Goal: Obtain resource: Download file/media

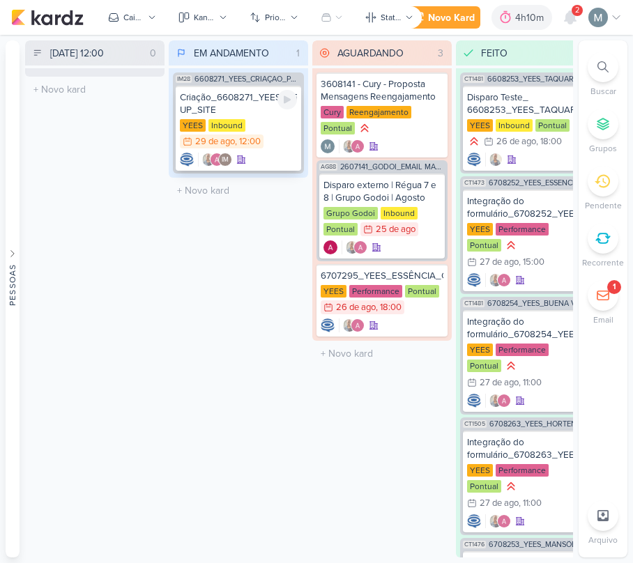
click at [216, 99] on div "Criação_6608271_YEES_CRIAÇAO_POP-UP_SITE" at bounding box center [238, 103] width 117 height 25
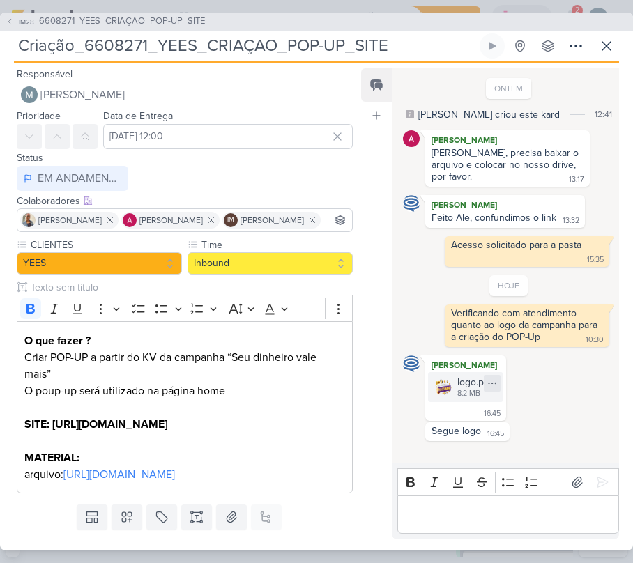
click at [501, 378] on div at bounding box center [492, 383] width 17 height 17
click at [484, 434] on button "Baixar" at bounding box center [482, 431] width 112 height 20
click at [450, 390] on img at bounding box center [444, 387] width 20 height 20
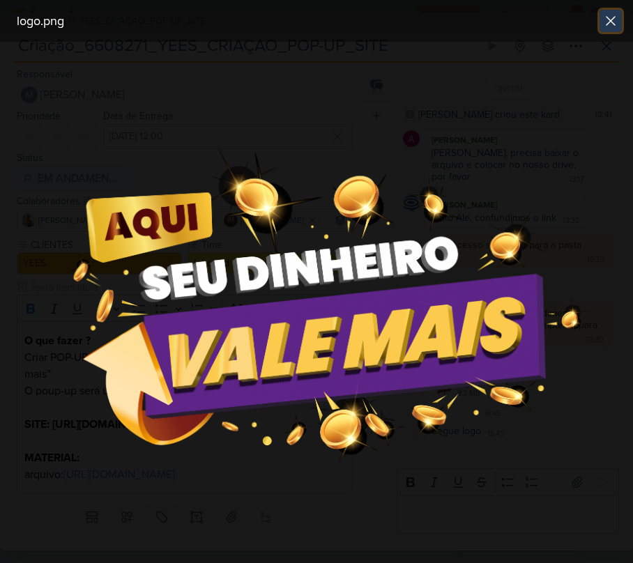
click at [609, 18] on icon at bounding box center [610, 21] width 17 height 17
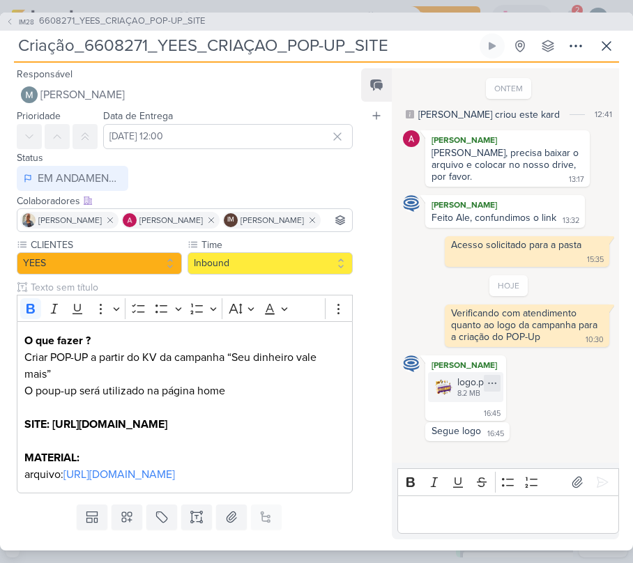
click at [498, 383] on icon at bounding box center [492, 383] width 11 height 11
click at [508, 434] on button "Baixar" at bounding box center [482, 431] width 112 height 20
click at [498, 386] on icon at bounding box center [492, 383] width 11 height 11
click at [510, 436] on button "Baixar" at bounding box center [482, 431] width 112 height 20
click at [52, 433] on p "SITE: [URL][DOMAIN_NAME]" at bounding box center [184, 424] width 321 height 17
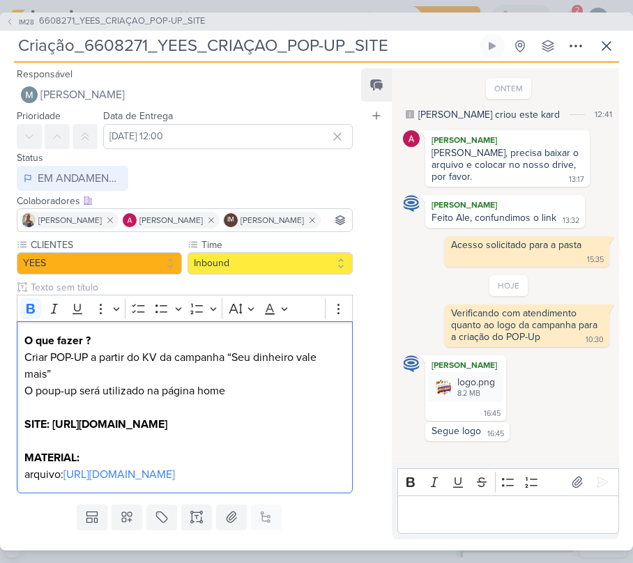
copy strong "[URL][DOMAIN_NAME]"
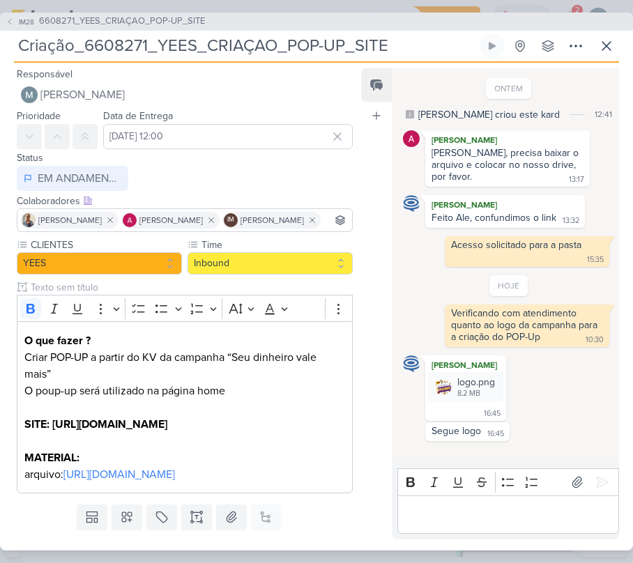
click at [462, 529] on div "Editor editing area: main" at bounding box center [508, 515] width 222 height 38
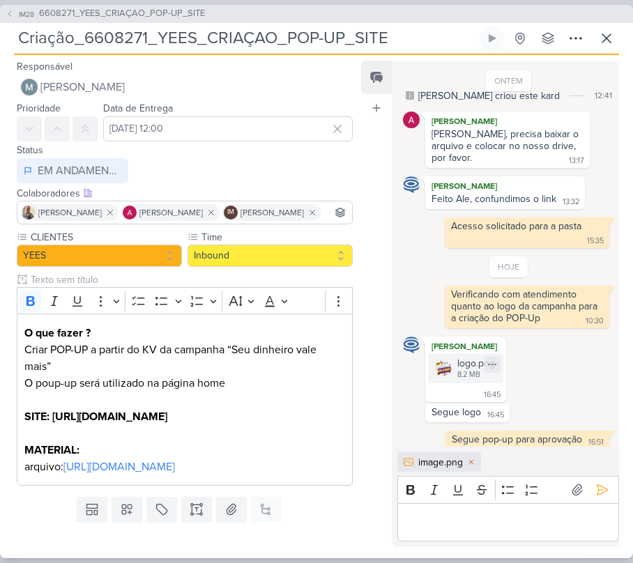
scroll to position [34, 0]
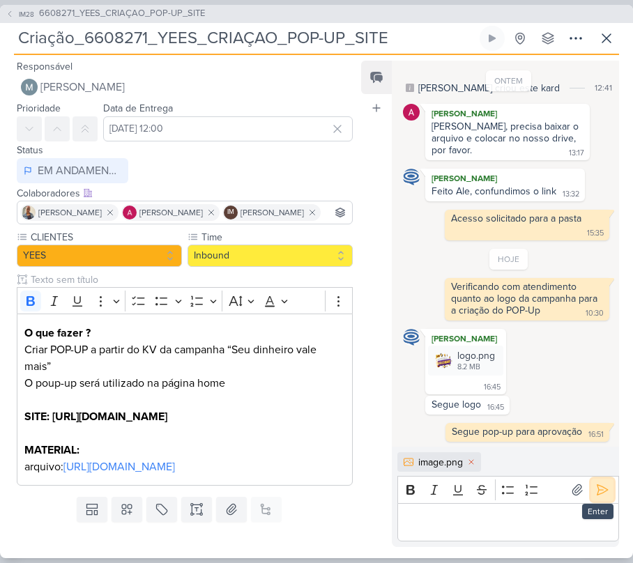
click at [603, 497] on button at bounding box center [602, 490] width 22 height 22
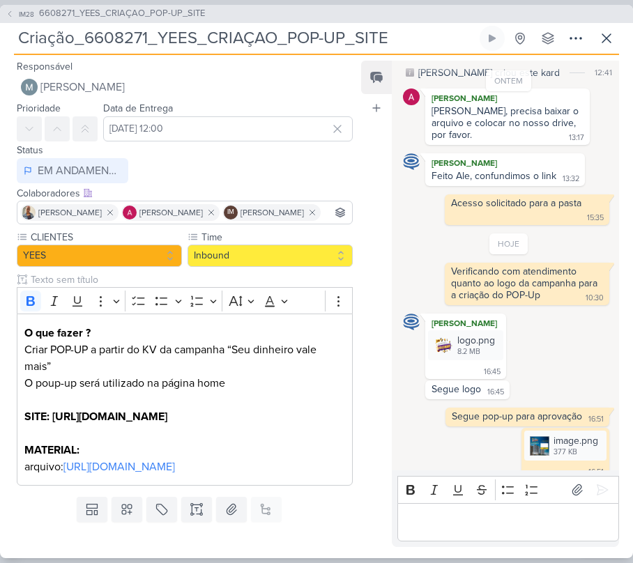
scroll to position [65, 0]
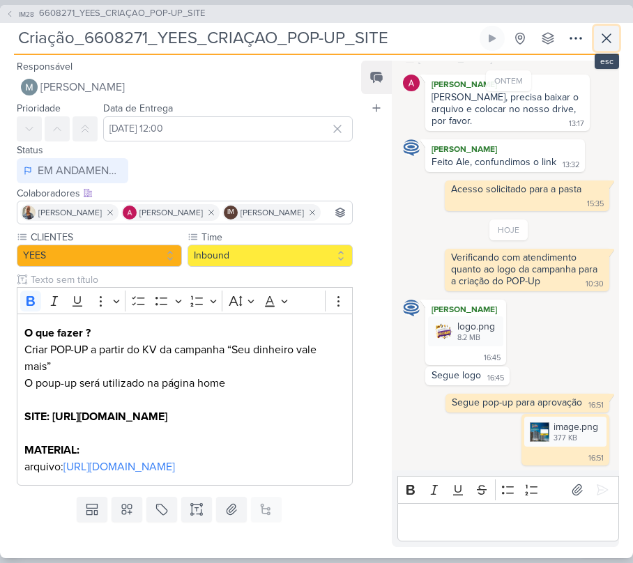
click at [614, 36] on icon at bounding box center [606, 38] width 17 height 17
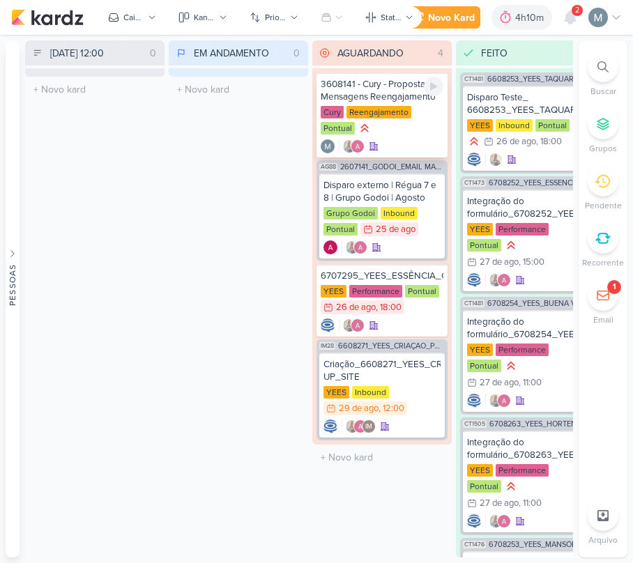
click at [383, 82] on div "3608141 - Cury - Proposta Mensagens Reengajamento" at bounding box center [382, 90] width 123 height 25
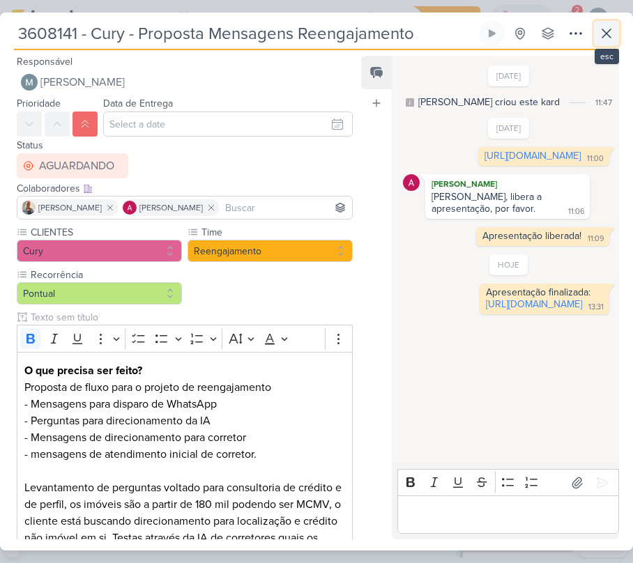
click at [611, 24] on button at bounding box center [606, 33] width 25 height 25
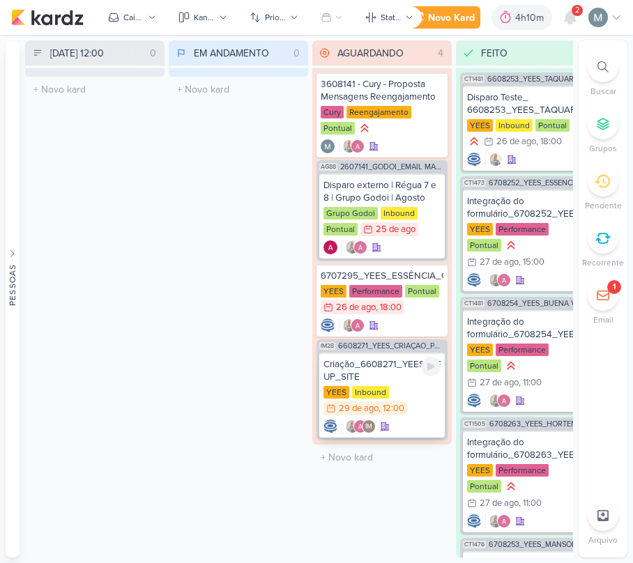
click at [383, 358] on div "Criação_6608271_YEES_CRIAÇAO_POP-UP_SITE" at bounding box center [382, 370] width 117 height 25
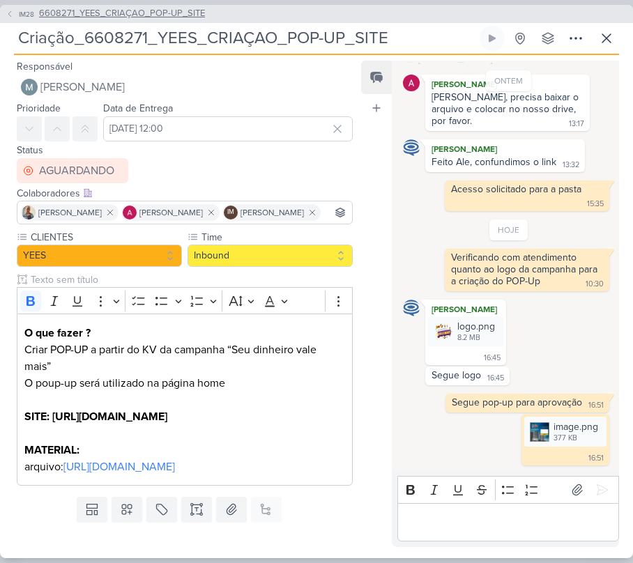
click at [162, 7] on span "6608271_YEES_CRIAÇAO_POP-UP_SITE" at bounding box center [122, 14] width 166 height 14
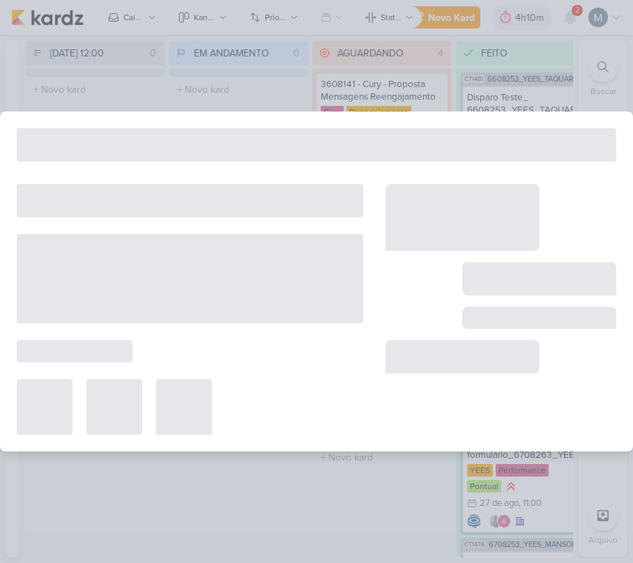
type input "6608271_YEES_CRIAÇAO_POP-UP_SITE"
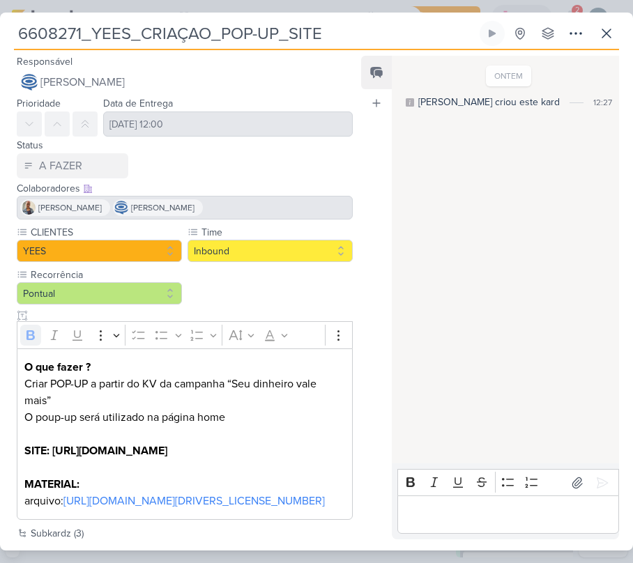
scroll to position [101, 0]
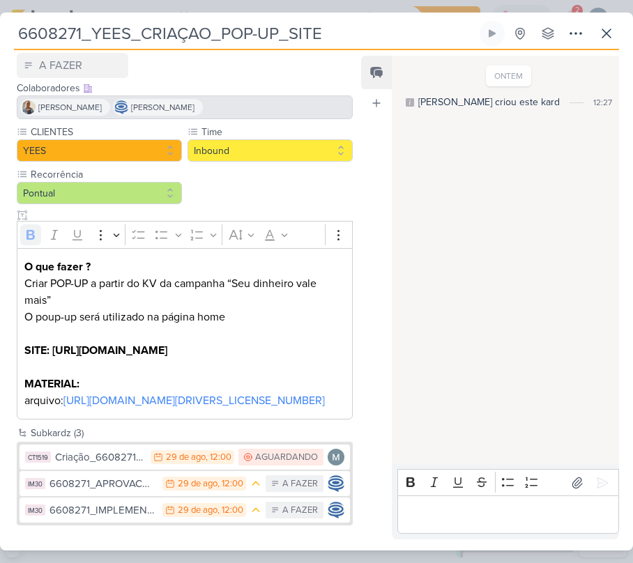
click at [598, 46] on div "6608271_YEES_CRIAÇAO_POP-UP_SITE Criado por [PERSON_NAME] nenhum grupo disponív…" at bounding box center [316, 35] width 605 height 29
click at [601, 33] on icon at bounding box center [606, 33] width 17 height 17
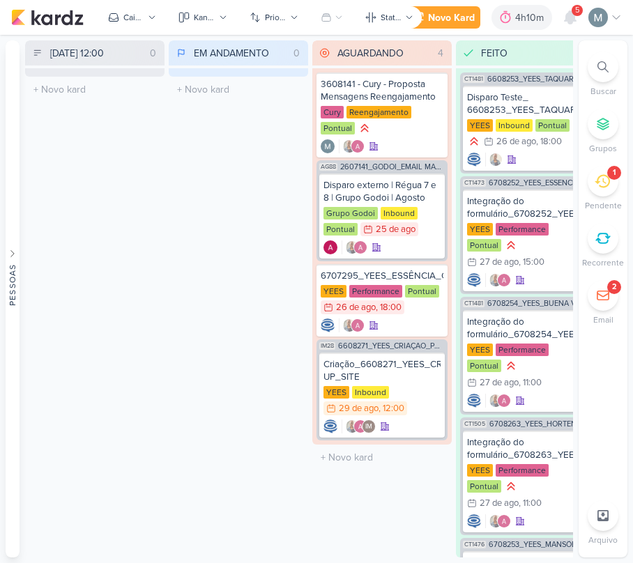
click at [602, 190] on div "1" at bounding box center [603, 181] width 31 height 31
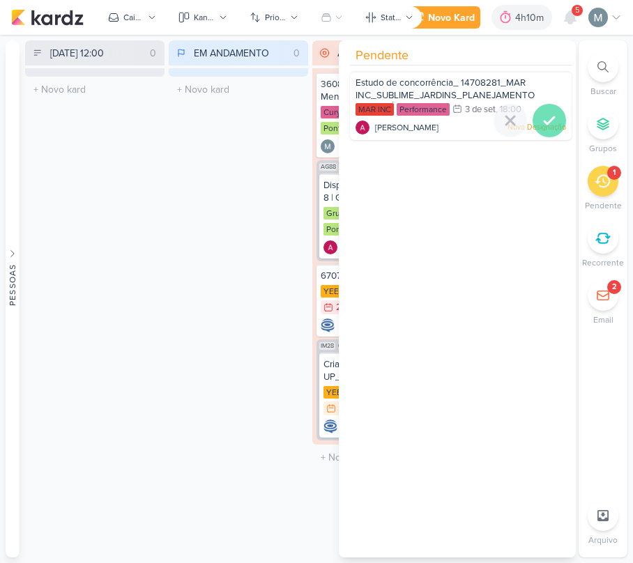
click at [549, 121] on icon at bounding box center [549, 120] width 17 height 17
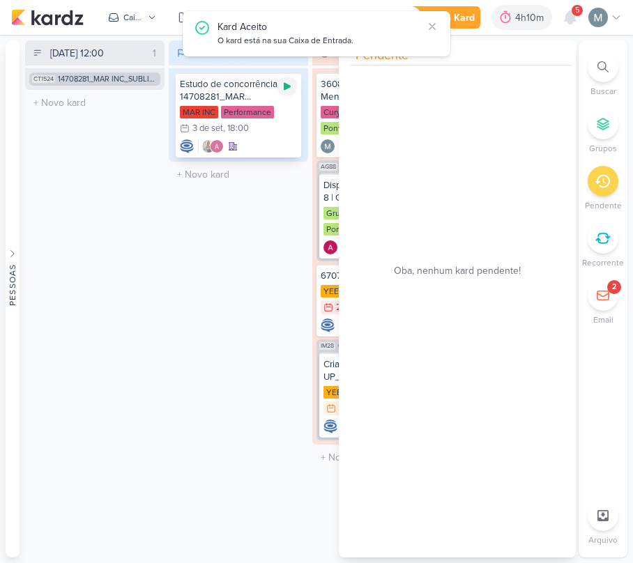
click at [290, 86] on div "Estudo de concorrência_ 14708281_MAR INC_SUBLIME_JARDINS_PLANEJAMENTO ESTRATÉGI…" at bounding box center [239, 115] width 126 height 85
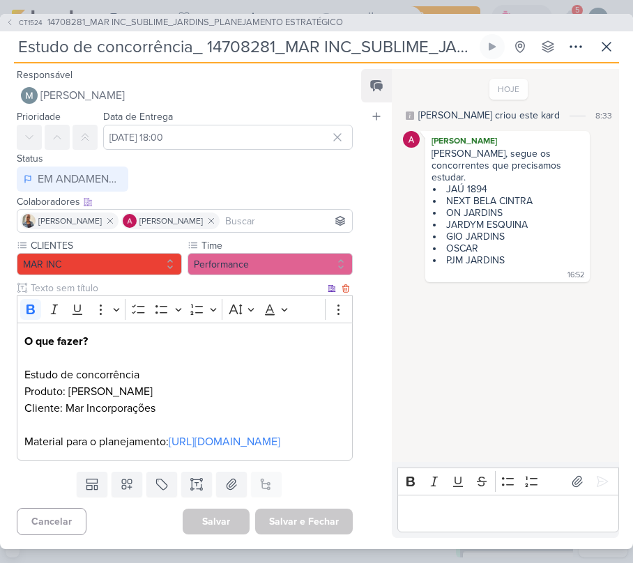
scroll to position [33, 0]
click at [169, 435] on link "[URL][DOMAIN_NAME]" at bounding box center [225, 442] width 112 height 14
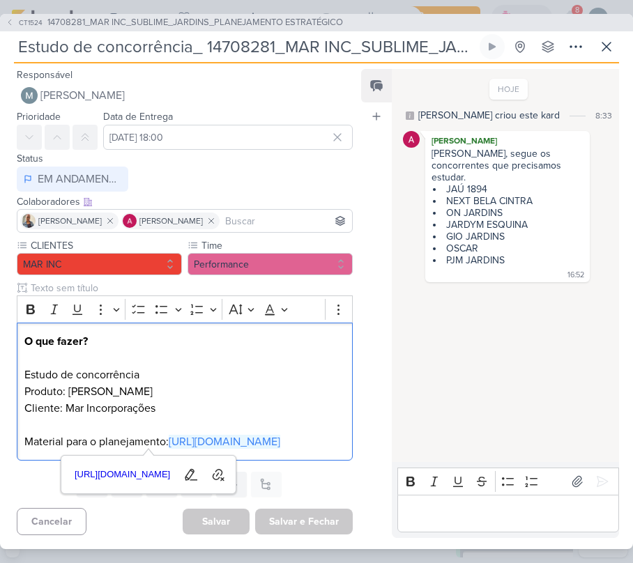
click at [542, 506] on p "Editor editing area: main" at bounding box center [507, 514] width 207 height 17
